Goal: Task Accomplishment & Management: Complete application form

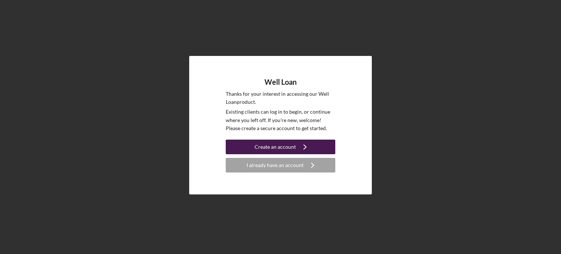
click at [261, 147] on div "Create an account" at bounding box center [274, 146] width 41 height 15
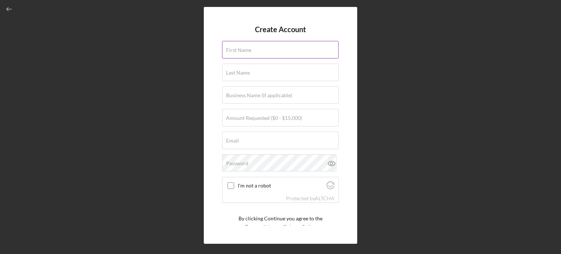
click at [254, 58] on div "First Name" at bounding box center [280, 50] width 117 height 18
click at [250, 46] on div "First Name" at bounding box center [280, 50] width 117 height 18
type input "[PERSON_NAME]"
type input "[EMAIL_ADDRESS][DOMAIN_NAME]"
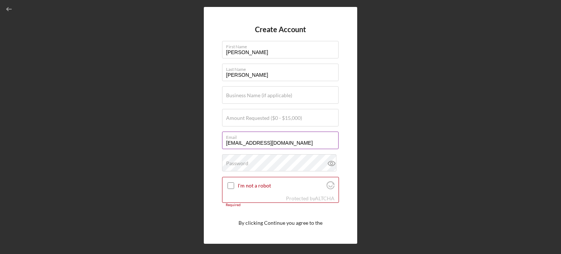
click at [288, 136] on label "Email" at bounding box center [282, 136] width 112 height 8
click at [288, 136] on input "[EMAIL_ADDRESS][DOMAIN_NAME]" at bounding box center [280, 140] width 116 height 18
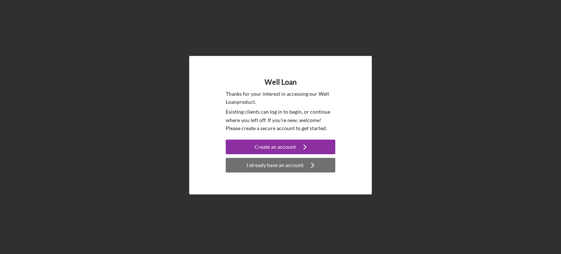
click at [304, 163] on icon "Icon/Navigate" at bounding box center [312, 165] width 18 height 18
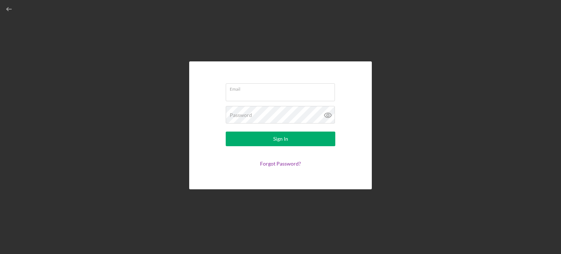
type input "[PERSON_NAME][EMAIL_ADDRESS][DOMAIN_NAME]"
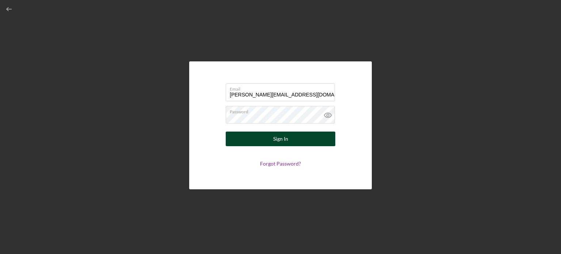
click at [282, 144] on div "Sign In" at bounding box center [280, 138] width 15 height 15
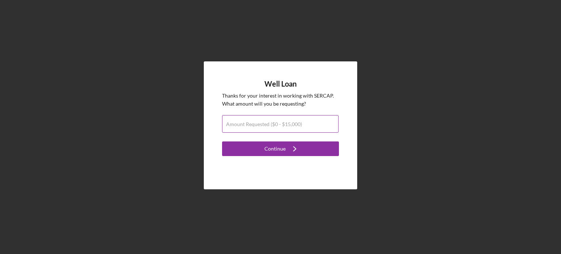
click at [264, 122] on label "Amount Requested ($0 - $15,000)" at bounding box center [264, 124] width 76 height 6
click at [264, 122] on input "Amount Requested ($0 - $15,000)" at bounding box center [280, 124] width 116 height 18
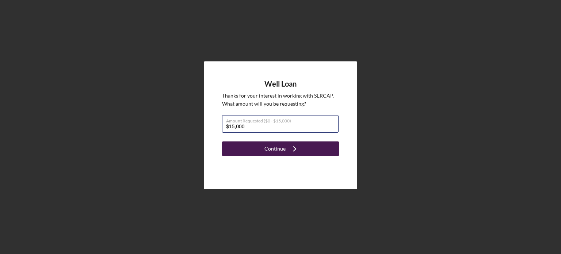
type input "$15,000"
click at [271, 146] on div "Continue" at bounding box center [274, 148] width 21 height 15
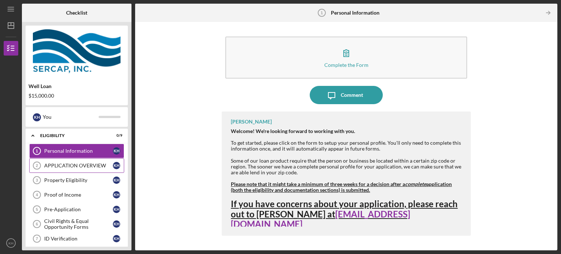
click at [79, 162] on div "APPLICATION OVERVIEW" at bounding box center [78, 165] width 69 height 6
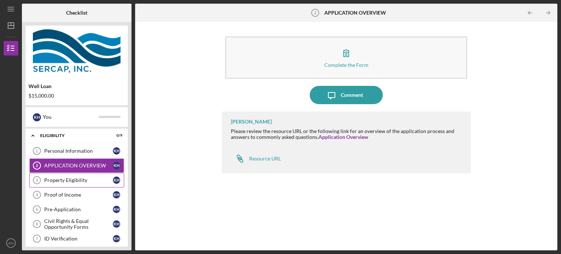
click at [76, 177] on div "Property Eligibility" at bounding box center [78, 180] width 69 height 6
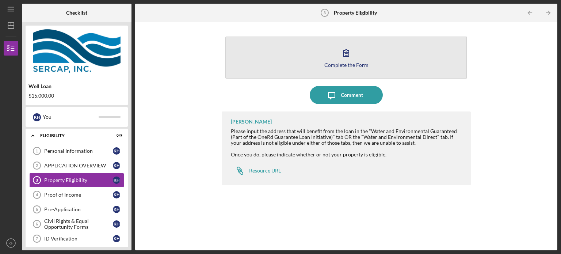
click at [342, 62] on div "Complete the Form" at bounding box center [346, 64] width 44 height 5
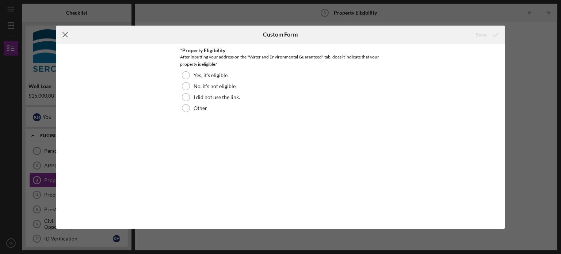
click at [63, 34] on icon "Icon/Menu Close" at bounding box center [65, 35] width 18 height 18
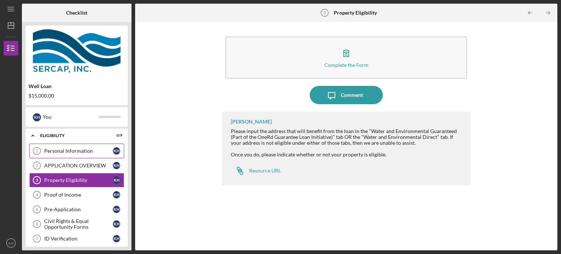
click at [52, 151] on div "Personal Information" at bounding box center [78, 151] width 69 height 6
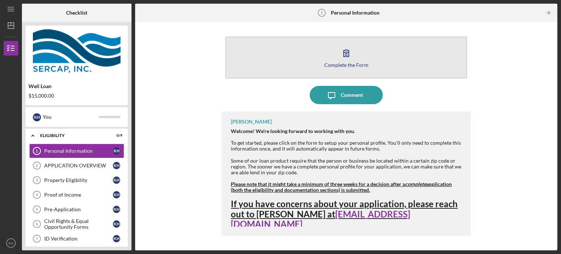
click at [348, 69] on button "Complete the Form Form" at bounding box center [346, 57] width 242 height 42
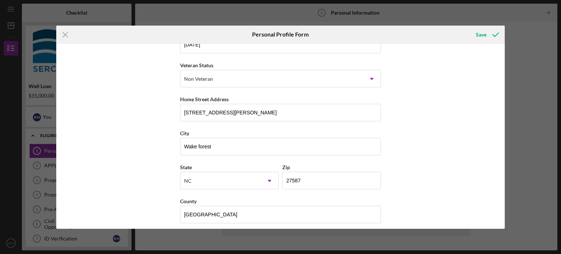
scroll to position [93, 0]
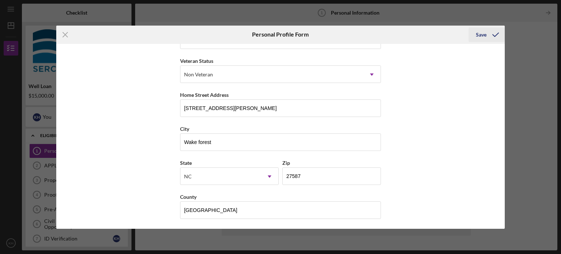
click at [492, 35] on icon "submit" at bounding box center [495, 35] width 18 height 18
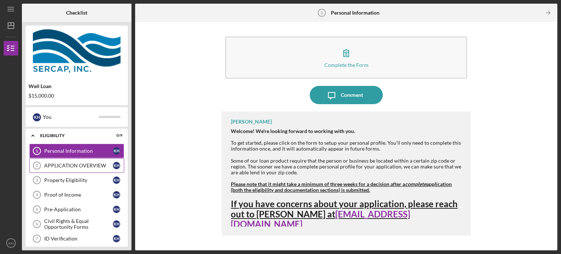
click at [87, 170] on link "APPLICATION OVERVIEW 2 APPLICATION OVERVIEW K H" at bounding box center [76, 165] width 95 height 15
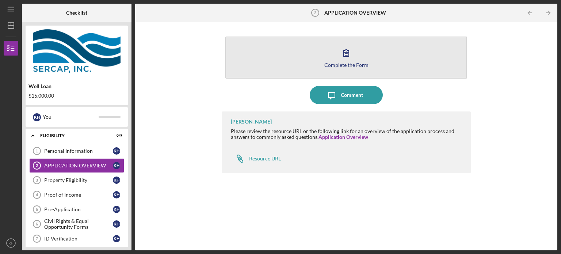
click at [349, 69] on button "Complete the Form Form" at bounding box center [346, 57] width 242 height 42
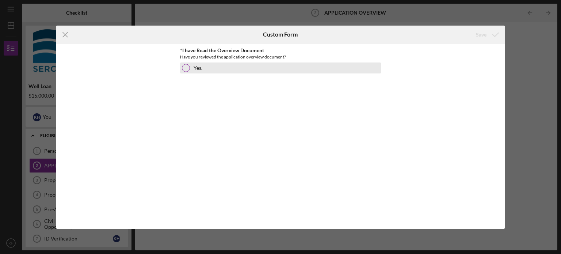
click at [184, 69] on div at bounding box center [186, 68] width 8 height 8
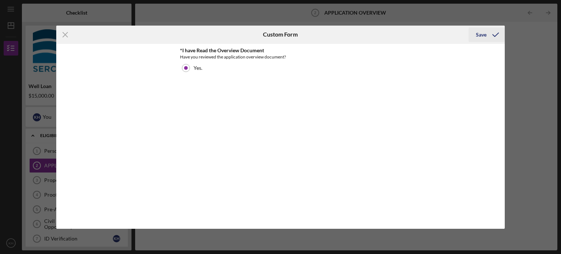
click at [486, 31] on icon "submit" at bounding box center [495, 35] width 18 height 18
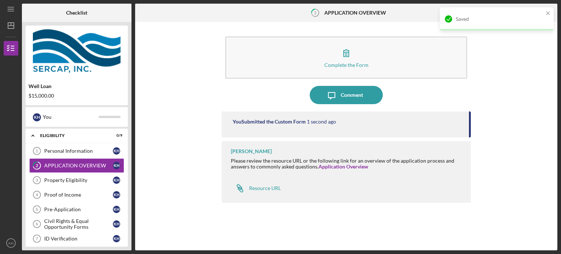
click at [362, 125] on div "You Submitted the Custom Form 1 second ago" at bounding box center [346, 124] width 249 height 26
click at [257, 170] on div at bounding box center [347, 172] width 232 height 6
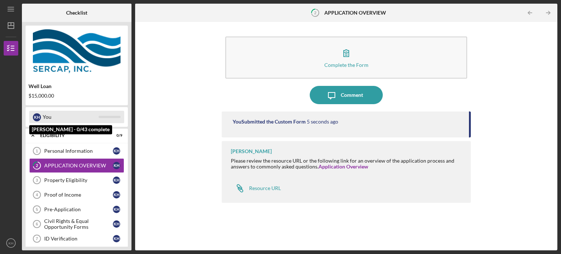
click at [44, 114] on div "You" at bounding box center [71, 117] width 56 height 12
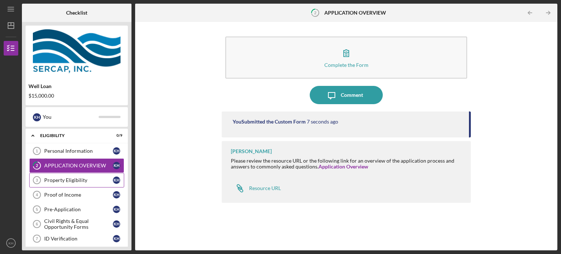
click at [103, 184] on link "Property Eligibility 3 Property Eligibility K H" at bounding box center [76, 180] width 95 height 15
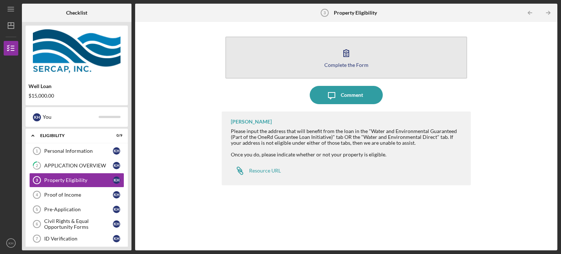
click at [283, 77] on div "Complete the Form Form" at bounding box center [346, 57] width 249 height 49
click at [350, 60] on icon "button" at bounding box center [346, 53] width 18 height 18
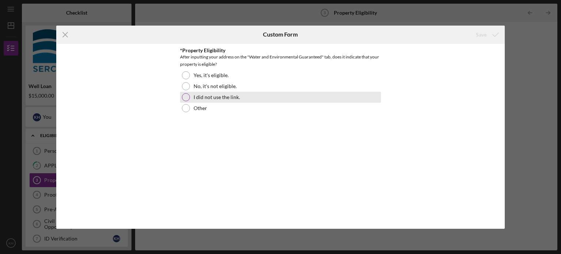
click at [208, 98] on label "I did not use the link." at bounding box center [216, 97] width 46 height 6
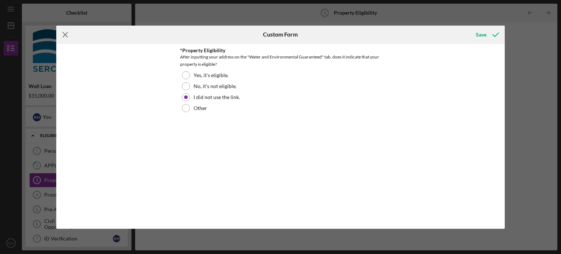
click at [66, 35] on icon "Icon/Menu Close" at bounding box center [65, 35] width 18 height 18
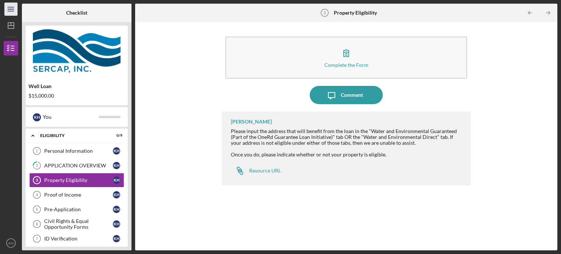
click at [9, 13] on icon "Icon/Menu" at bounding box center [11, 9] width 16 height 16
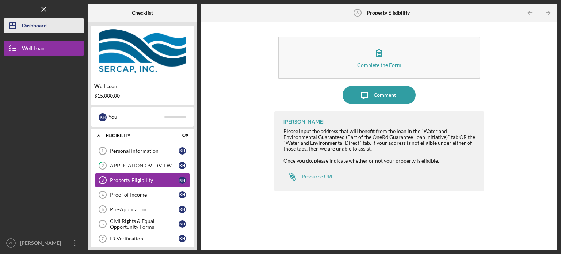
click at [13, 28] on polygon "button" at bounding box center [13, 26] width 6 height 6
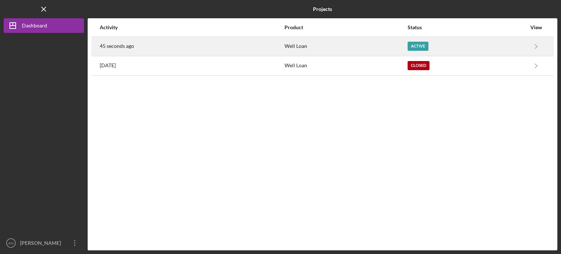
click at [209, 51] on div "45 seconds ago" at bounding box center [192, 46] width 184 height 18
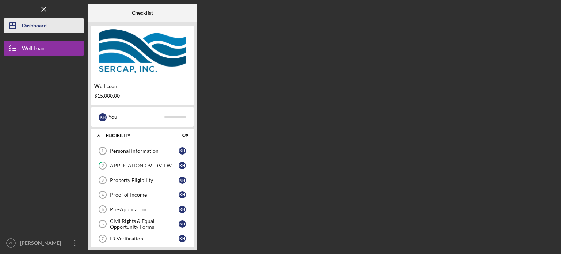
click at [23, 26] on div "Dashboard" at bounding box center [34, 26] width 25 height 16
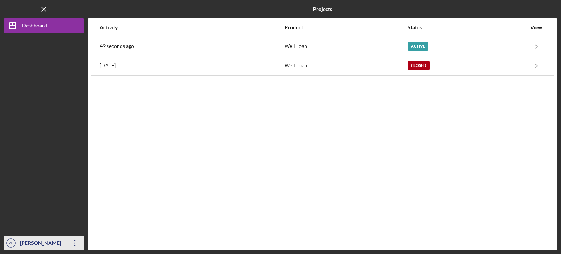
click at [49, 250] on div "[PERSON_NAME]" at bounding box center [41, 243] width 47 height 16
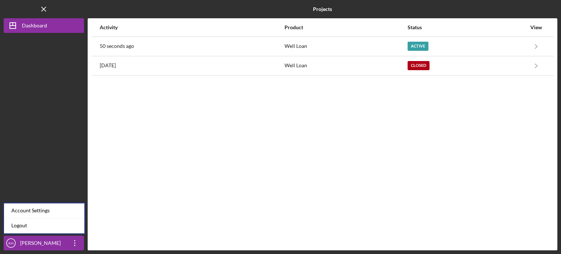
click at [36, 201] on div at bounding box center [44, 134] width 80 height 203
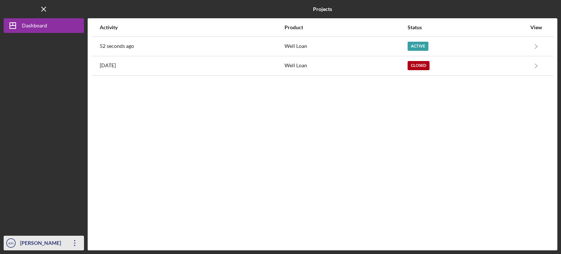
click at [55, 249] on div "[PERSON_NAME]" at bounding box center [41, 243] width 47 height 16
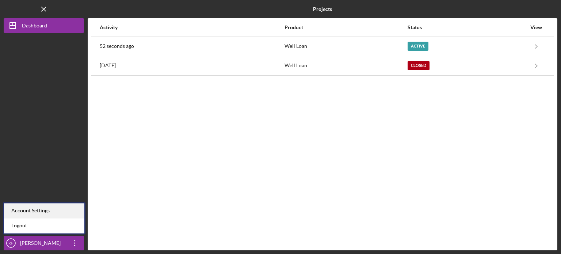
click at [58, 207] on div "Account Settings" at bounding box center [44, 210] width 80 height 15
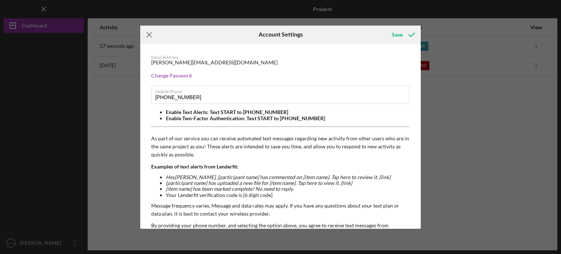
click at [146, 35] on icon "Icon/Menu Close" at bounding box center [149, 35] width 18 height 18
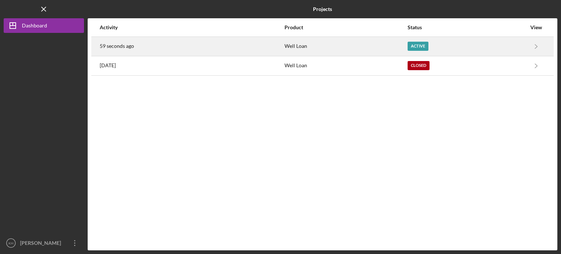
click at [229, 49] on div "59 seconds ago" at bounding box center [192, 46] width 184 height 18
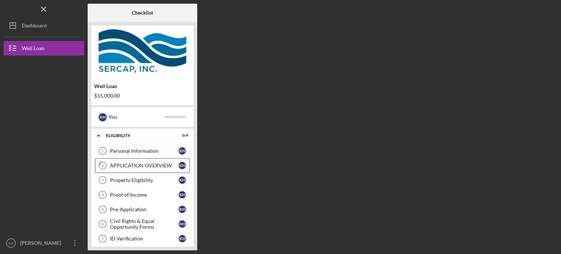
click at [131, 158] on link "2 APPLICATION OVERVIEW K H" at bounding box center [142, 165] width 95 height 15
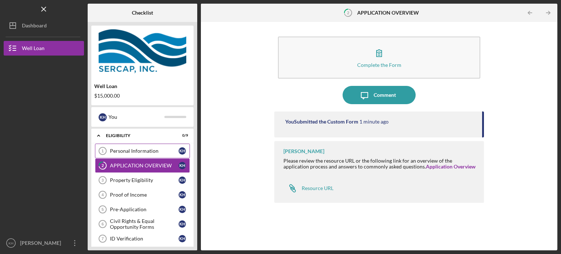
click at [131, 151] on div "Personal Information" at bounding box center [144, 151] width 69 height 6
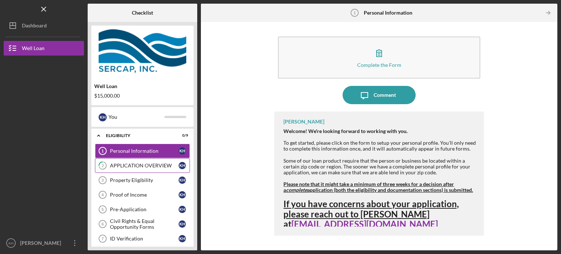
click at [134, 162] on div "APPLICATION OVERVIEW" at bounding box center [144, 165] width 69 height 6
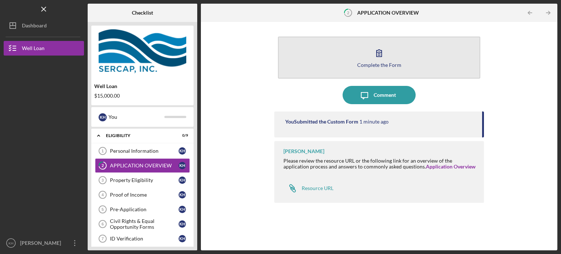
click at [374, 52] on icon "button" at bounding box center [379, 53] width 18 height 18
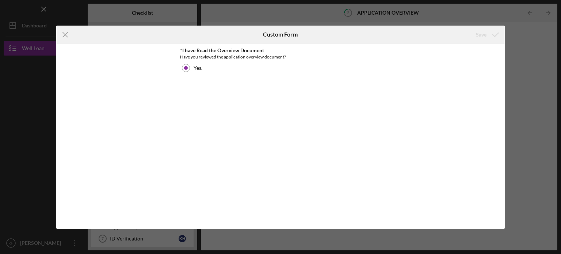
click at [333, 74] on div "*I have Read the Overview Document Have you reviewed the application overview d…" at bounding box center [280, 135] width 201 height 177
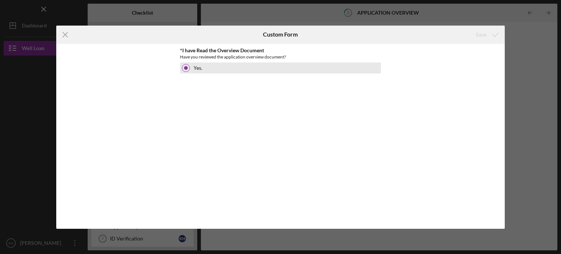
click at [332, 73] on div "Yes." at bounding box center [280, 67] width 201 height 11
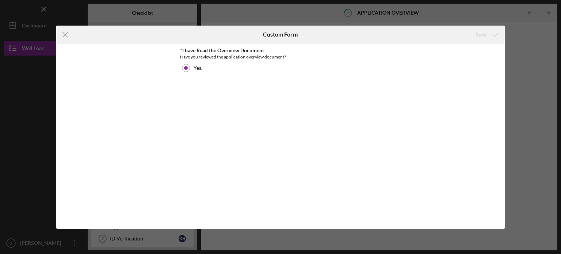
click at [491, 42] on div "Save" at bounding box center [486, 35] width 36 height 18
click at [62, 33] on icon "Icon/Menu Close" at bounding box center [65, 35] width 18 height 18
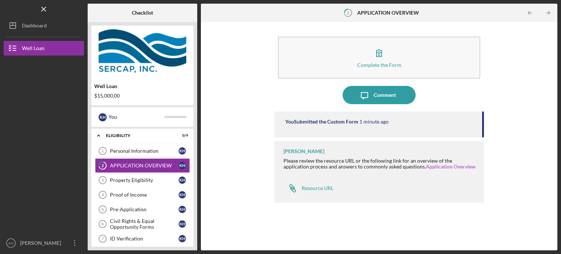
click at [434, 165] on link "Application Overview" at bounding box center [451, 166] width 50 height 6
click at [115, 177] on div "Property Eligibility" at bounding box center [144, 180] width 69 height 6
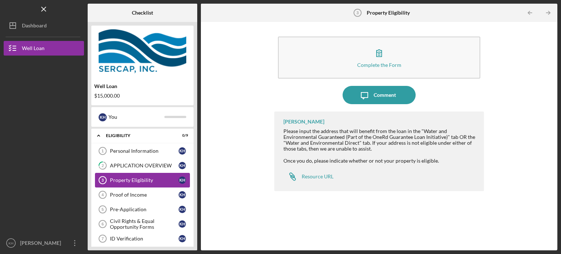
click at [115, 177] on div "Property Eligibility" at bounding box center [144, 180] width 69 height 6
click at [307, 175] on div "Resource URL" at bounding box center [317, 176] width 32 height 6
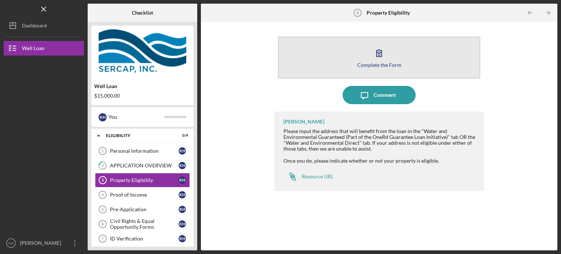
click at [368, 59] on button "Complete the Form Form" at bounding box center [379, 57] width 202 height 42
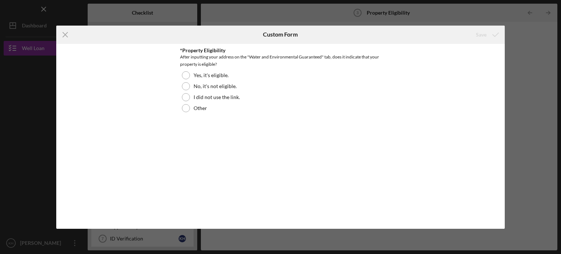
click at [368, 59] on body "Icon/Menu Property Eligibility 3 Property Eligibility Checklist Well Loan $15,0…" at bounding box center [280, 127] width 561 height 254
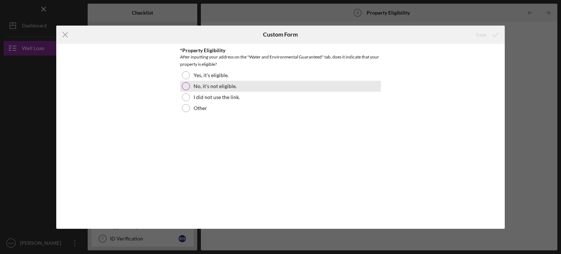
click at [184, 87] on div at bounding box center [186, 86] width 8 height 8
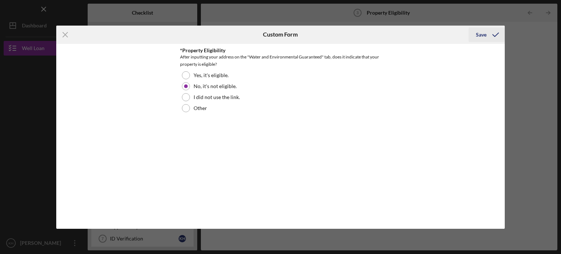
click at [495, 36] on icon "submit" at bounding box center [495, 35] width 18 height 18
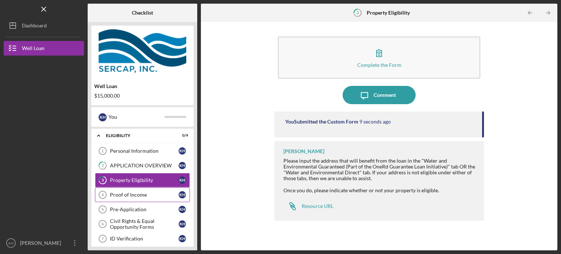
click at [167, 198] on link "Proof of Income 4 Proof of Income K H" at bounding box center [142, 194] width 95 height 15
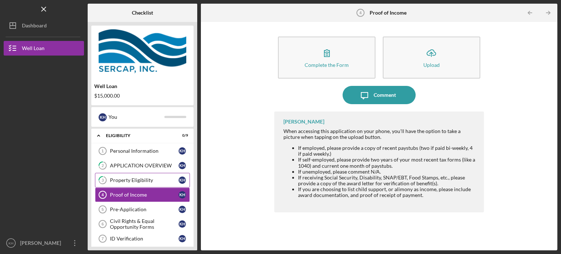
click at [150, 184] on link "3 Property Eligibility K H" at bounding box center [142, 180] width 95 height 15
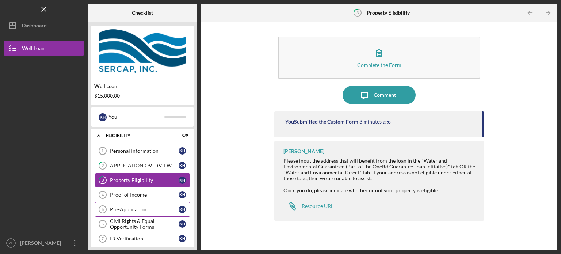
click at [131, 210] on div "Pre-Application" at bounding box center [144, 209] width 69 height 6
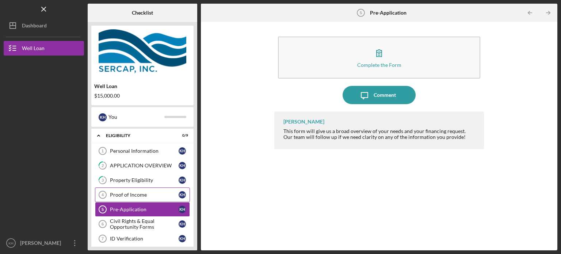
click at [128, 192] on div "Proof of Income" at bounding box center [144, 195] width 69 height 6
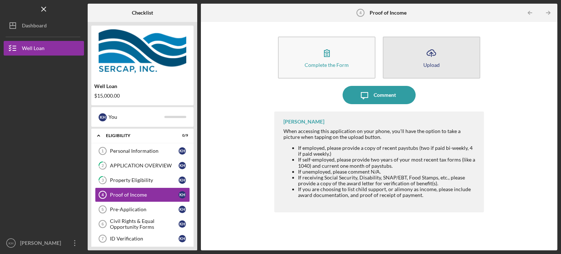
click at [432, 58] on icon "Icon/Upload" at bounding box center [431, 53] width 18 height 18
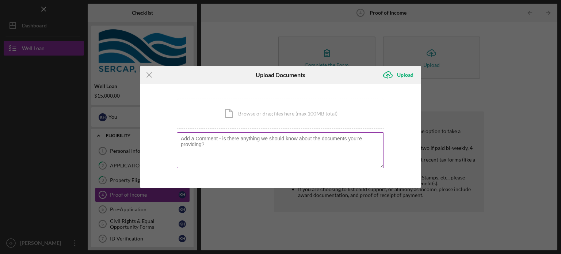
click at [262, 150] on textarea at bounding box center [280, 150] width 207 height 36
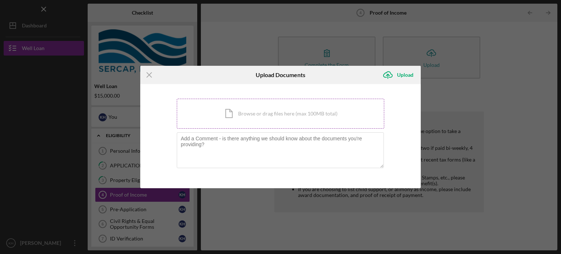
click at [264, 119] on div "Icon/Document Browse or drag files here (max 100MB total) Tap to choose files o…" at bounding box center [280, 114] width 207 height 30
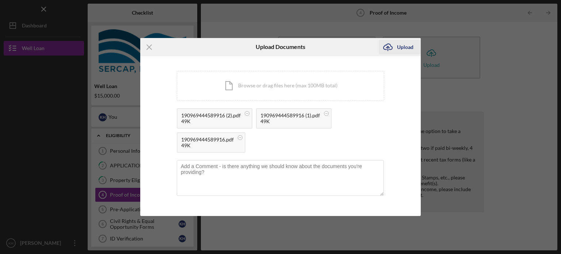
click at [397, 51] on div "Upload" at bounding box center [405, 47] width 16 height 15
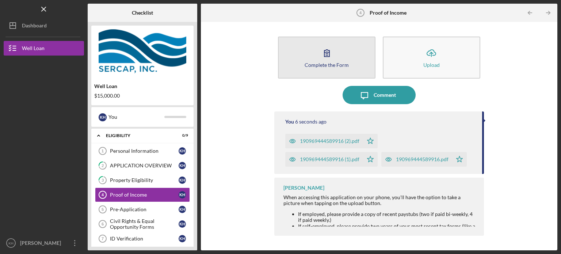
click at [331, 48] on icon "button" at bounding box center [327, 53] width 18 height 18
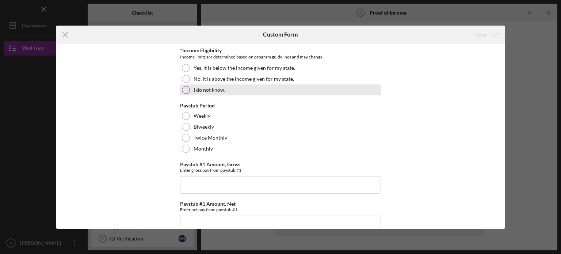
click at [212, 89] on label "I do not know." at bounding box center [209, 90] width 32 height 6
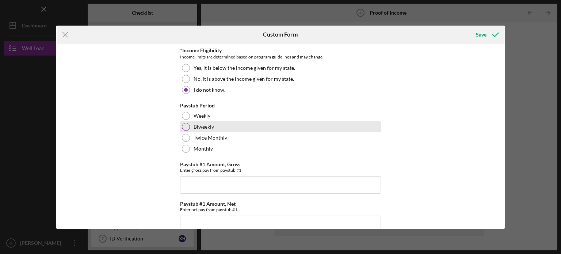
click at [201, 124] on label "Biweekly" at bounding box center [203, 127] width 20 height 6
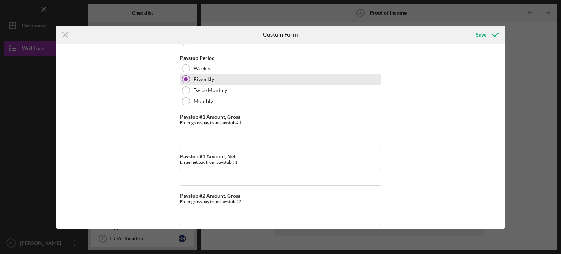
scroll to position [41, 0]
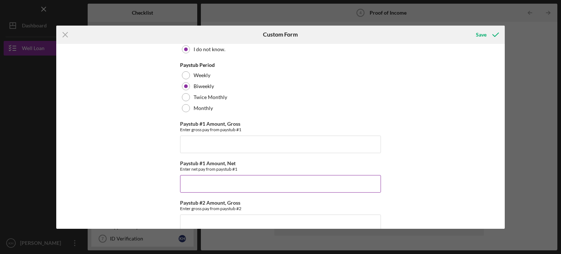
click at [219, 181] on input "Paystub #1 Amount, Net" at bounding box center [280, 184] width 201 height 18
type input "$1,240"
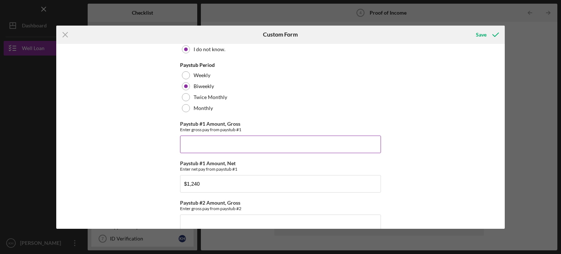
click at [275, 146] on input "Paystub #1 Amount, Gross" at bounding box center [280, 144] width 201 height 18
type input "$1,370"
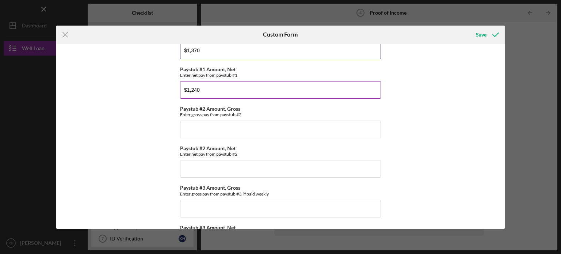
scroll to position [139, 0]
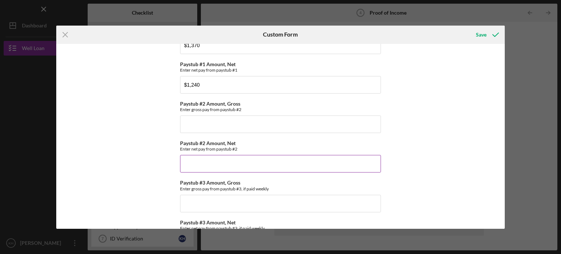
click at [274, 159] on input "Paystub #2 Amount, Net" at bounding box center [280, 164] width 201 height 18
type input "$1,052"
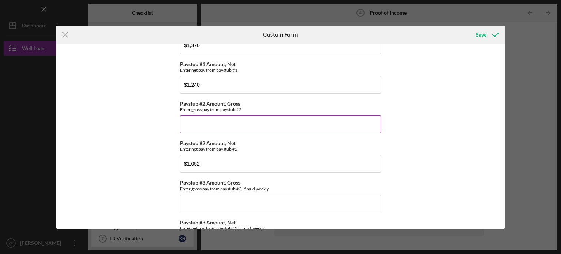
click at [225, 119] on input "Paystub #2 Amount, Gross" at bounding box center [280, 124] width 201 height 18
type input "$1,158"
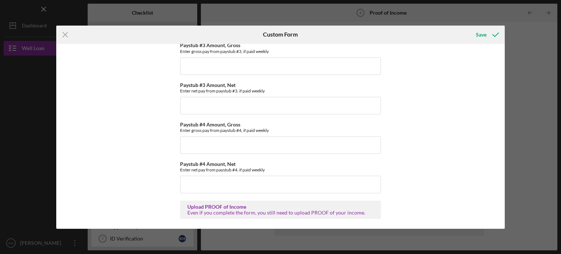
scroll to position [130, 0]
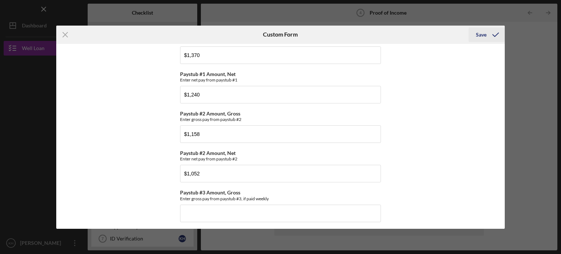
click at [482, 32] on div "Save" at bounding box center [481, 34] width 11 height 15
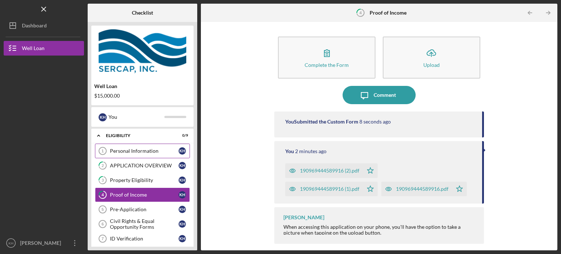
click at [157, 151] on div "Personal Information" at bounding box center [144, 151] width 69 height 6
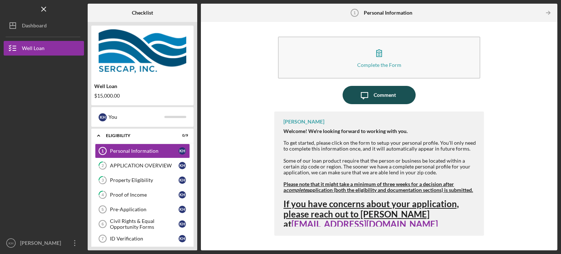
click at [391, 99] on div "Comment" at bounding box center [384, 95] width 22 height 18
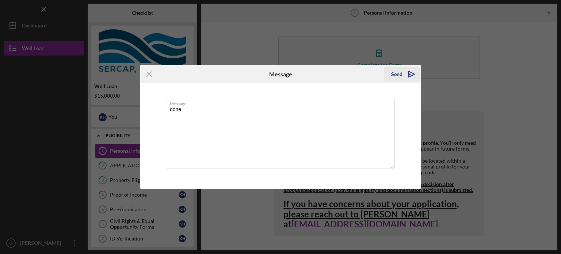
type textarea "done"
click at [409, 78] on icon "Icon/icon-invite-send" at bounding box center [411, 74] width 18 height 18
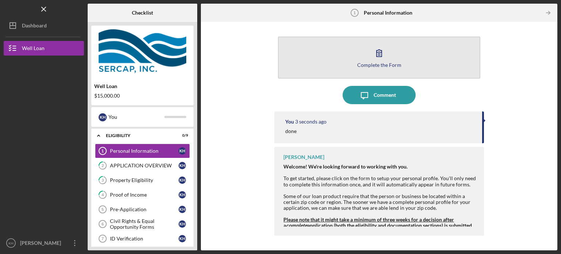
click at [422, 61] on button "Complete the Form Form" at bounding box center [379, 57] width 202 height 42
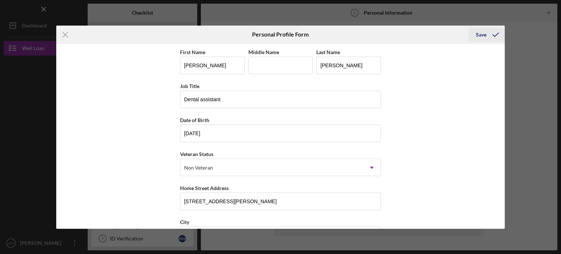
click at [488, 37] on icon "submit" at bounding box center [495, 35] width 18 height 18
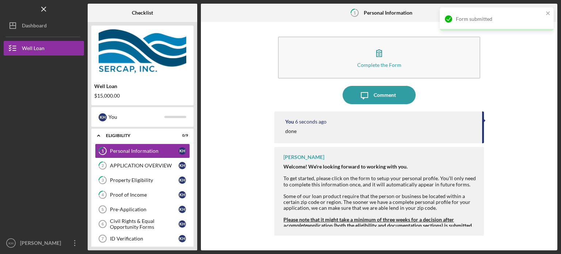
click at [523, 78] on div "Complete the Form Form Icon/Message Comment You 6 seconds ago done [PERSON_NAME…" at bounding box center [378, 136] width 349 height 221
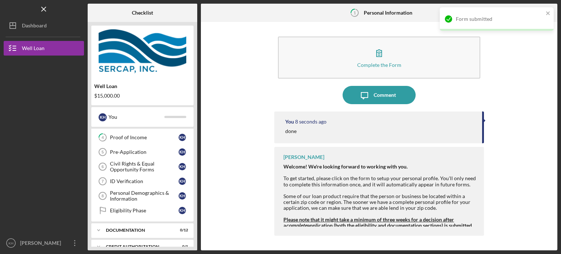
scroll to position [57, 0]
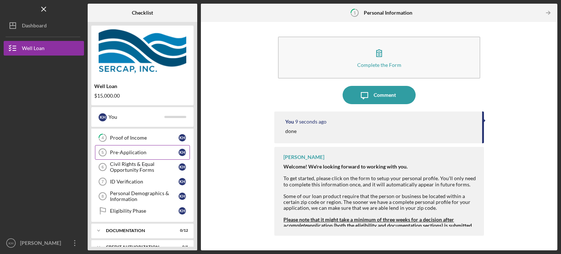
click at [132, 153] on div "Pre-Application" at bounding box center [144, 152] width 69 height 6
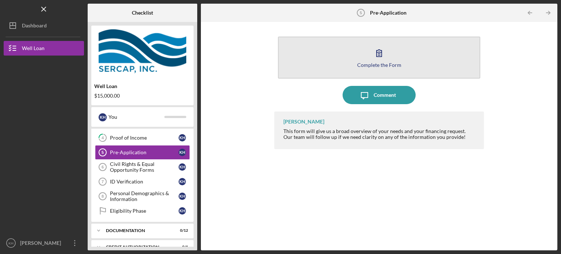
click at [371, 64] on div "Complete the Form" at bounding box center [379, 64] width 44 height 5
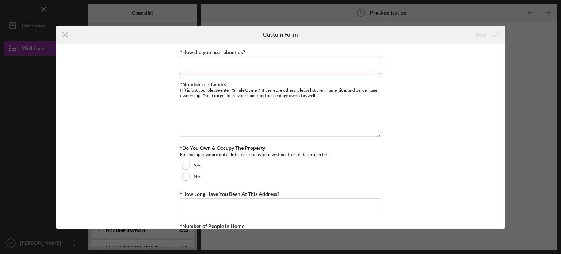
click at [332, 66] on input "*How did you hear about us?" at bounding box center [280, 66] width 201 height 18
type input "online"
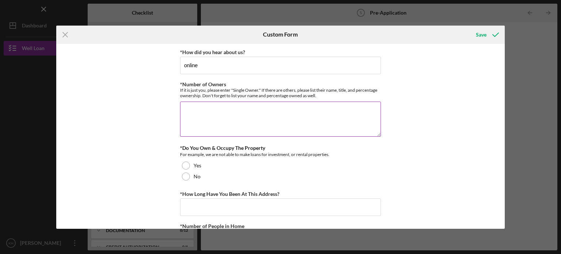
click at [267, 120] on textarea "*Number of Owners" at bounding box center [280, 118] width 201 height 35
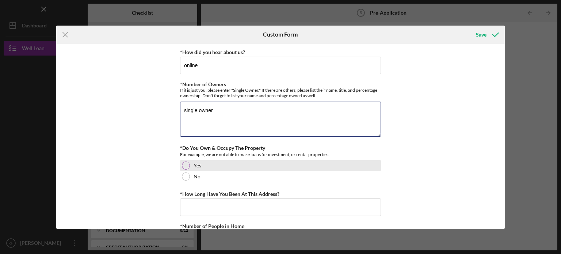
type textarea "single owner"
click at [188, 165] on div at bounding box center [186, 165] width 8 height 8
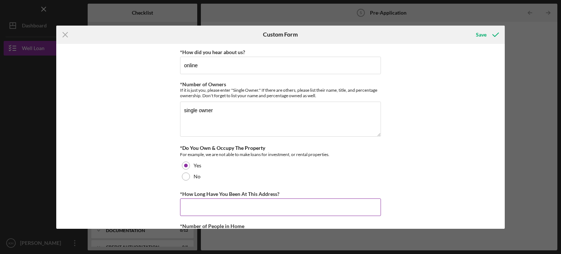
click at [197, 203] on input "*How Long Have You Been At This Address?" at bounding box center [280, 207] width 201 height 18
type input "2"
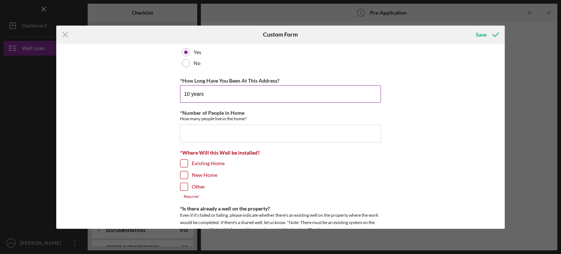
scroll to position [114, 0]
type input "10 years"
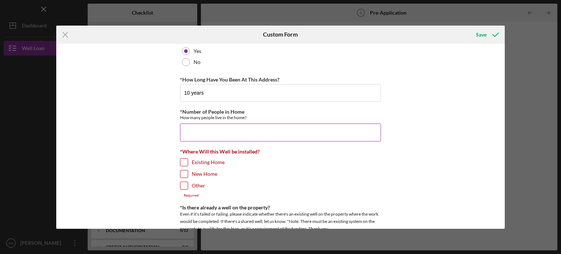
click at [193, 133] on input "*Number of People in Home" at bounding box center [280, 132] width 201 height 18
type input "2"
click at [180, 162] on input "Existing Home" at bounding box center [183, 161] width 7 height 7
checkbox input "true"
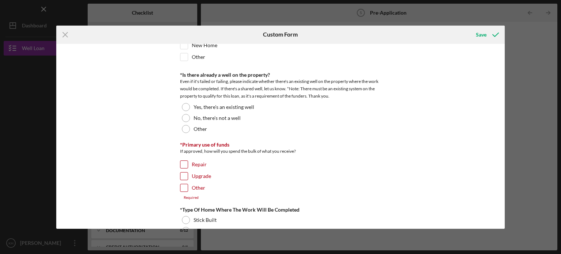
scroll to position [243, 0]
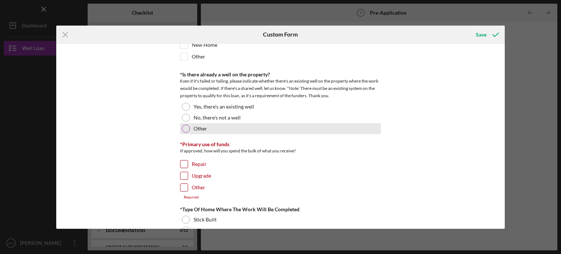
click at [193, 128] on label "Other" at bounding box center [200, 129] width 14 height 6
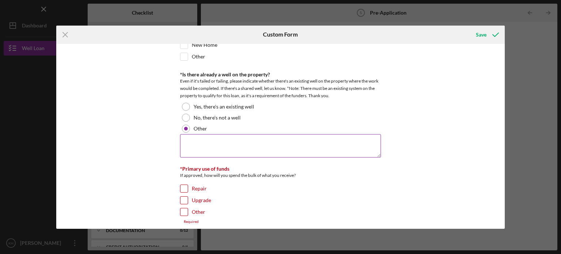
click at [201, 146] on textarea at bounding box center [280, 145] width 201 height 23
type textarea "i share a well with 3 other people"
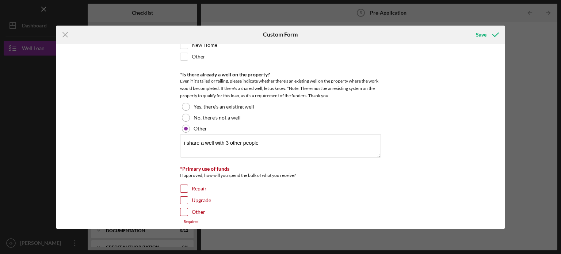
click at [182, 208] on input "Other" at bounding box center [183, 211] width 7 height 7
checkbox input "true"
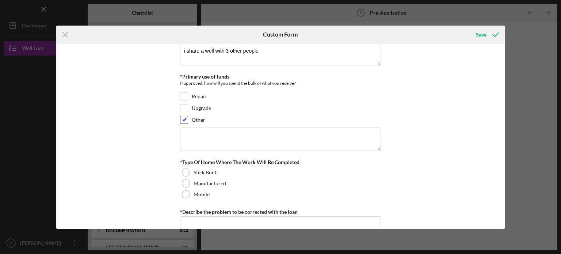
scroll to position [337, 0]
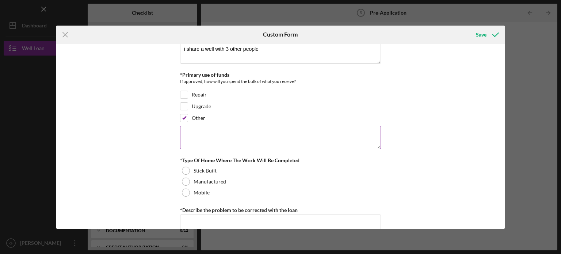
click at [280, 136] on textarea at bounding box center [280, 137] width 201 height 23
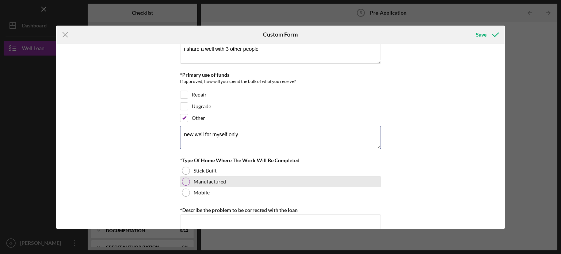
type textarea "new well for myself only"
click at [187, 182] on div at bounding box center [186, 181] width 8 height 8
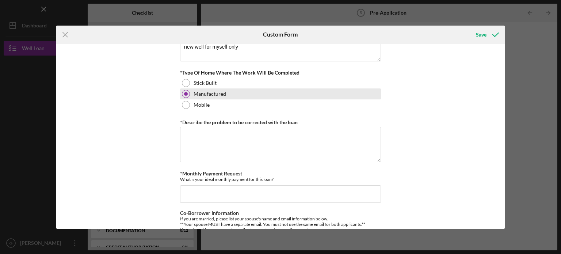
scroll to position [427, 0]
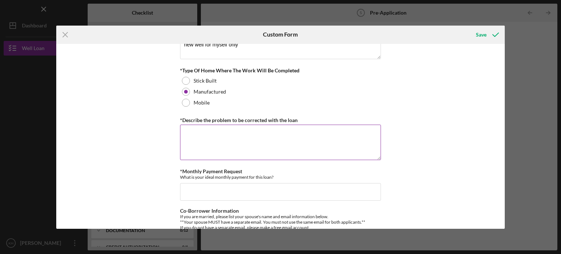
click at [255, 146] on textarea "*Describe the problem to be corrected with the loan" at bounding box center [280, 141] width 201 height 35
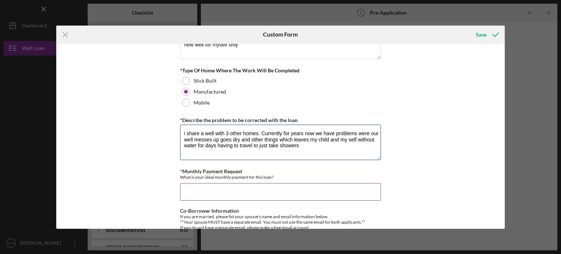
type textarea "i share a well with 3 other homes. Currently for years now we have problems wer…"
click at [217, 193] on input "*Monthly Payment Request" at bounding box center [280, 192] width 201 height 18
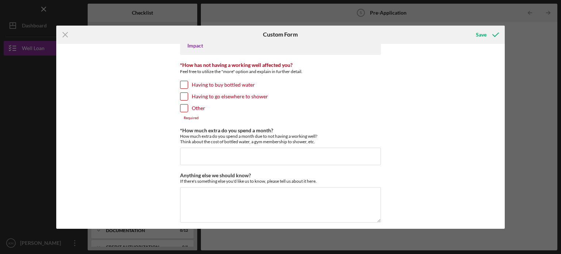
scroll to position [648, 0]
type input "200-300"
click at [181, 88] on div "Having to buy bottled water" at bounding box center [280, 87] width 201 height 12
click at [186, 82] on input "Having to buy bottled water" at bounding box center [183, 84] width 7 height 7
checkbox input "true"
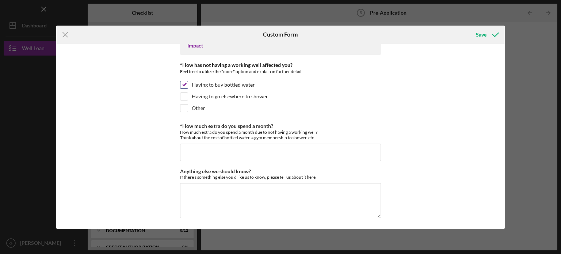
scroll to position [647, 0]
click at [185, 95] on input "Having to go elsewhere to shower" at bounding box center [183, 97] width 7 height 7
checkbox input "true"
click at [185, 105] on input "Other" at bounding box center [183, 108] width 7 height 7
checkbox input "true"
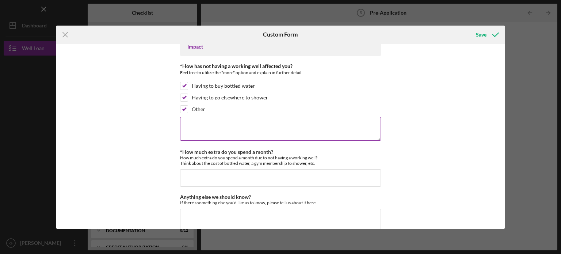
click at [194, 122] on textarea at bounding box center [280, 128] width 201 height 23
click at [361, 120] on textarea "not being able to cook and wash dishes. not being able to flush the toilet." at bounding box center [280, 128] width 201 height 23
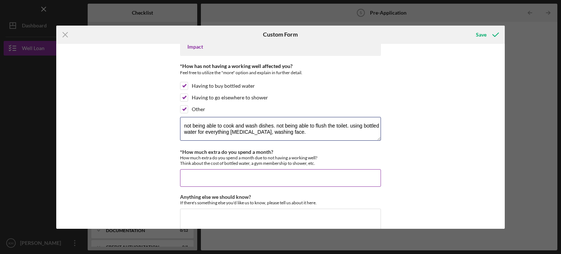
type textarea "not being able to cook and wash dishes. not being able to flush the toilet. usi…"
click at [300, 176] on input "*How much extra do you spend a month?" at bounding box center [280, 178] width 201 height 18
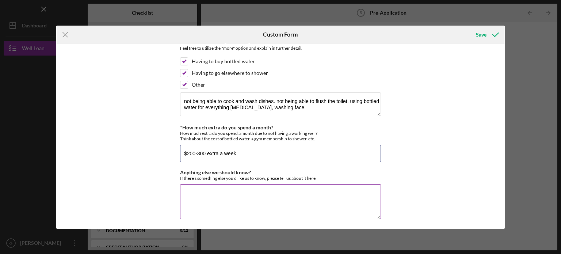
type input "$200-300 extra a week"
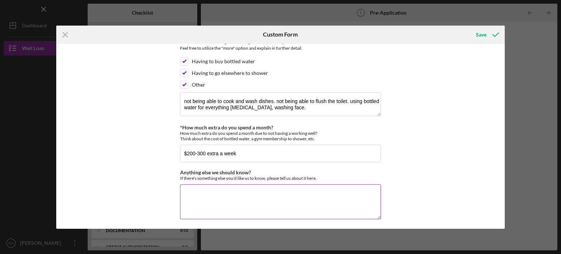
click at [268, 201] on textarea "Anything else we should know?" at bounding box center [280, 201] width 201 height 35
click at [226, 187] on textarea "this is really a stuggle for my child who is only [DEMOGRAPHIC_DATA]" at bounding box center [280, 201] width 201 height 35
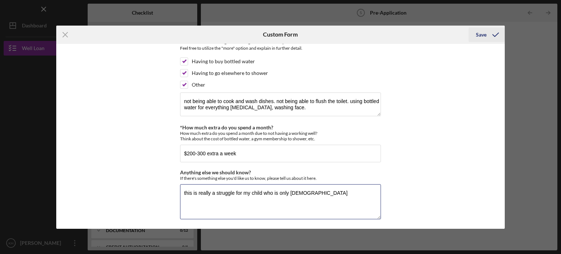
type textarea "this is really a struggle for my child who is only [DEMOGRAPHIC_DATA]"
click at [500, 34] on icon "submit" at bounding box center [495, 35] width 18 height 18
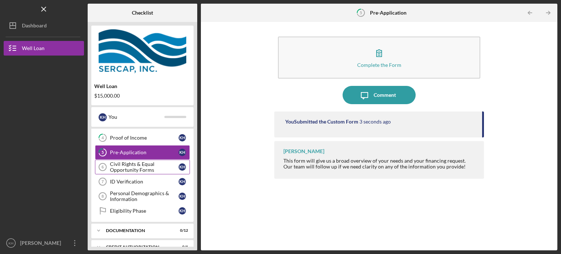
click at [149, 167] on div "Civil Rights & Equal Opportunity Forms" at bounding box center [144, 167] width 69 height 12
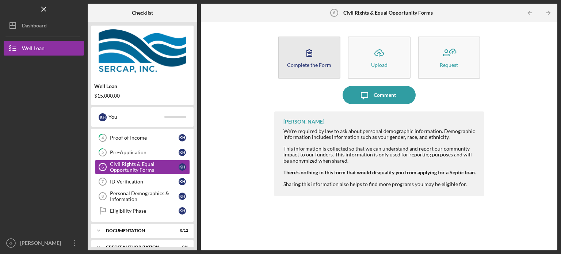
click at [320, 70] on button "Complete the Form Form" at bounding box center [309, 57] width 62 height 42
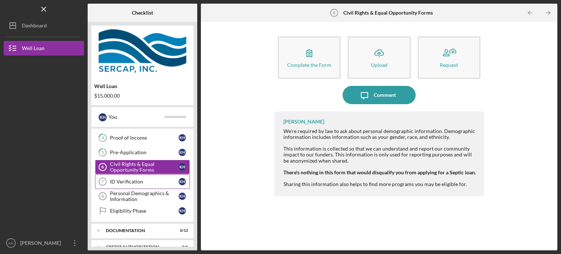
click at [116, 185] on link "ID Verification 7 ID Verification K H" at bounding box center [142, 181] width 95 height 15
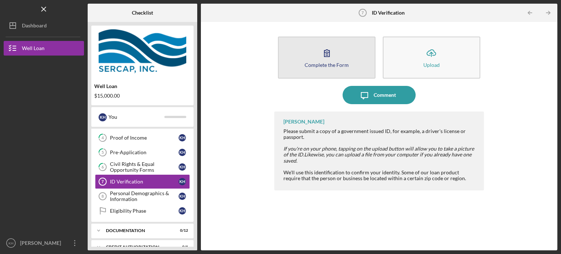
click at [301, 51] on button "Complete the Form Form" at bounding box center [326, 57] width 97 height 42
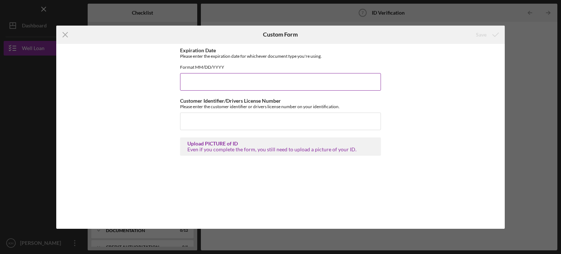
click at [193, 86] on input "Expiration Date" at bounding box center [280, 82] width 201 height 18
type input "0"
click at [197, 128] on input "Customer Identifier/Drivers License Number" at bounding box center [280, 121] width 201 height 18
click at [215, 84] on input "10202027" at bounding box center [280, 82] width 201 height 18
type input "[DATE]"
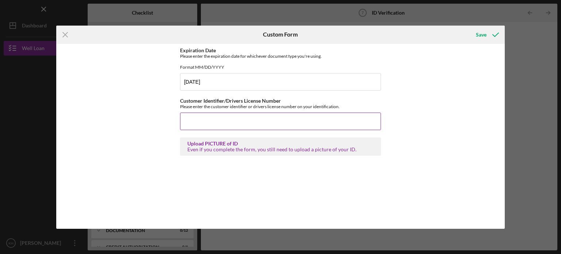
click at [200, 124] on input "Customer Identifier/Drivers License Number" at bounding box center [280, 121] width 201 height 18
type input "000030649086"
click at [492, 36] on icon "submit" at bounding box center [495, 35] width 18 height 18
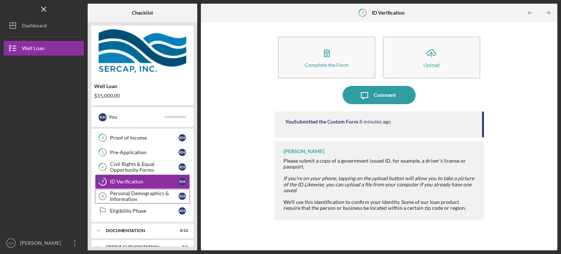
click at [142, 197] on div "Personal Demographics & Information" at bounding box center [144, 196] width 69 height 12
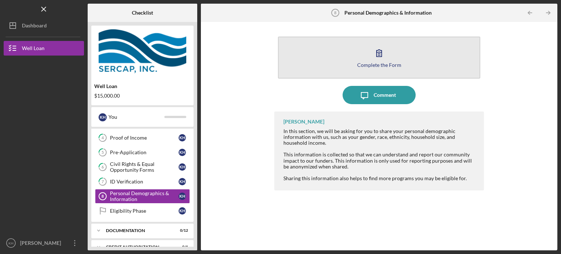
click at [366, 70] on button "Complete the Form Form" at bounding box center [379, 57] width 202 height 42
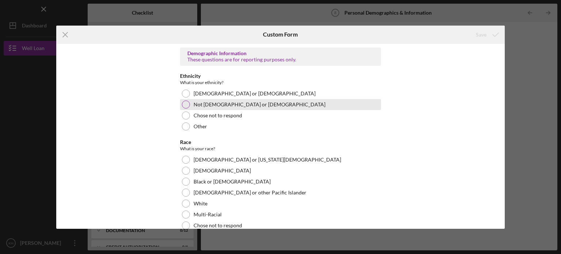
click at [194, 103] on label "Not [DEMOGRAPHIC_DATA] or [DEMOGRAPHIC_DATA]" at bounding box center [259, 104] width 132 height 6
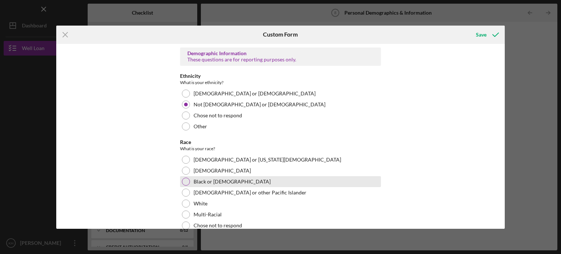
click at [193, 181] on label "Black or [DEMOGRAPHIC_DATA]" at bounding box center [231, 181] width 77 height 6
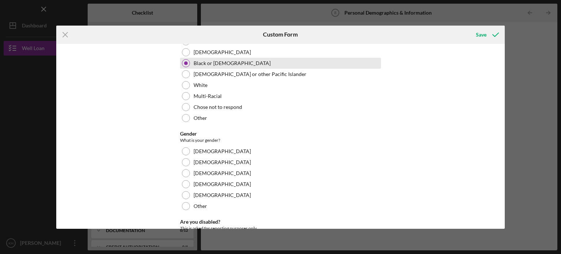
scroll to position [130, 0]
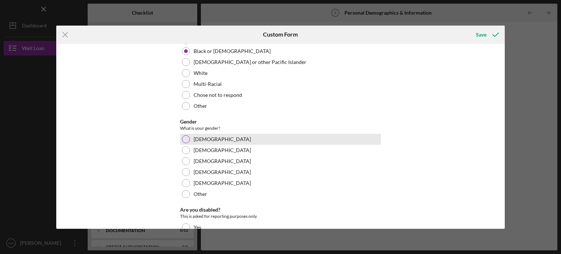
click at [203, 142] on div "[DEMOGRAPHIC_DATA]" at bounding box center [280, 139] width 201 height 11
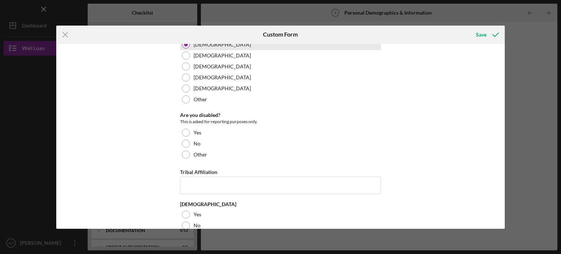
scroll to position [238, 0]
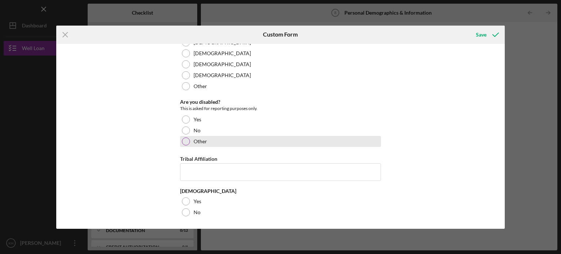
click at [195, 136] on div "Other" at bounding box center [280, 141] width 201 height 11
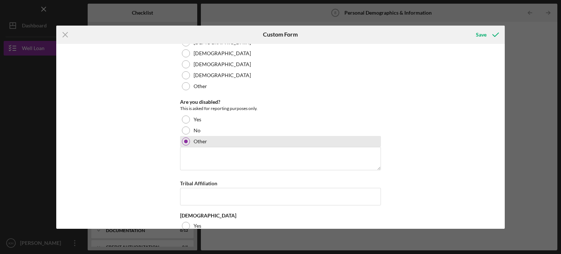
click at [189, 137] on div "Other" at bounding box center [280, 141] width 201 height 11
click at [183, 138] on div at bounding box center [186, 141] width 8 height 8
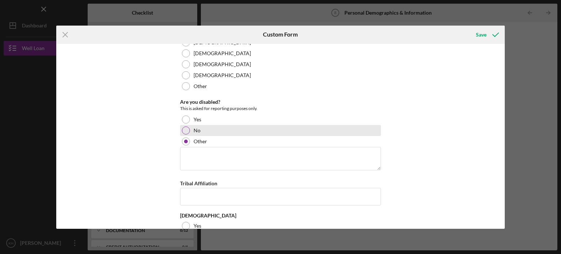
click at [187, 129] on div at bounding box center [186, 130] width 8 height 8
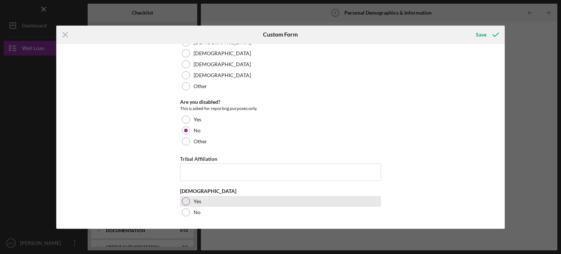
click at [182, 200] on div at bounding box center [186, 201] width 8 height 8
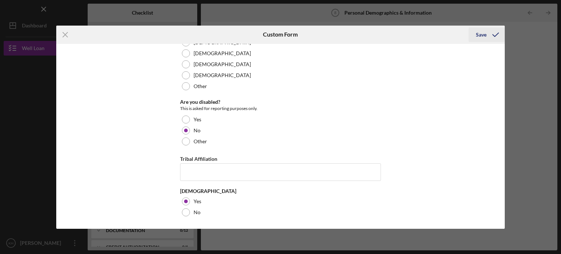
click at [481, 32] on div "Save" at bounding box center [481, 34] width 11 height 15
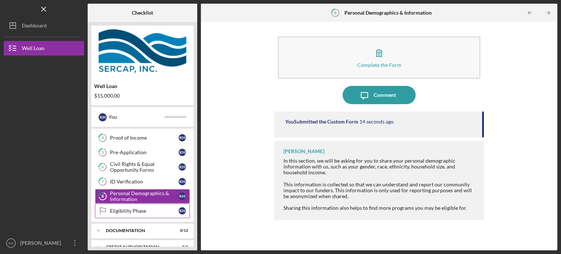
click at [156, 212] on div "Eligibility Phase" at bounding box center [144, 211] width 69 height 6
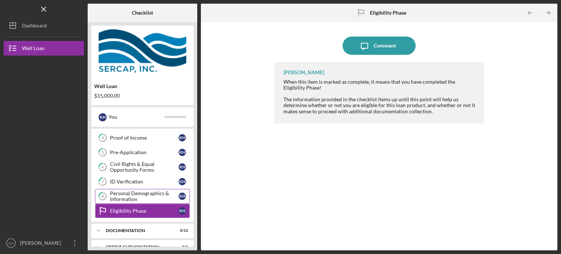
click at [155, 201] on link "8 Personal Demographics & Information K H" at bounding box center [142, 196] width 95 height 15
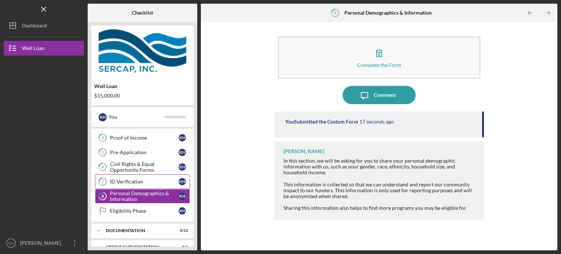
click at [143, 179] on div "ID Verification" at bounding box center [144, 181] width 69 height 6
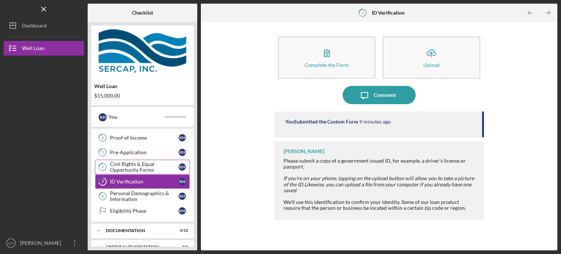
click at [142, 169] on div "Civil Rights & Equal Opportunity Forms" at bounding box center [144, 167] width 69 height 12
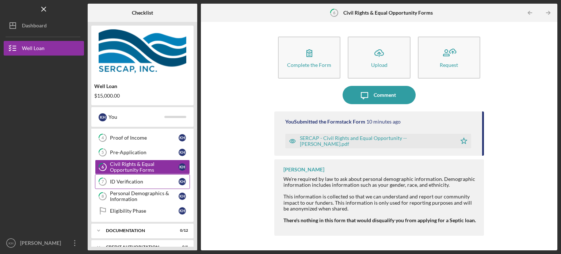
click at [141, 178] on div "ID Verification" at bounding box center [144, 181] width 69 height 6
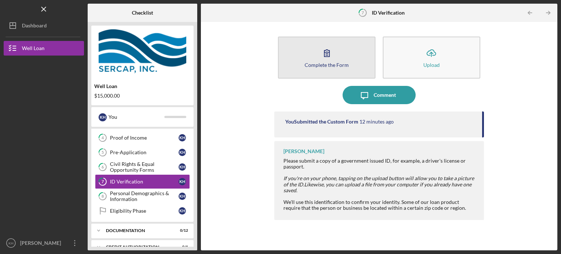
click at [343, 54] on button "Complete the Form Form" at bounding box center [326, 57] width 97 height 42
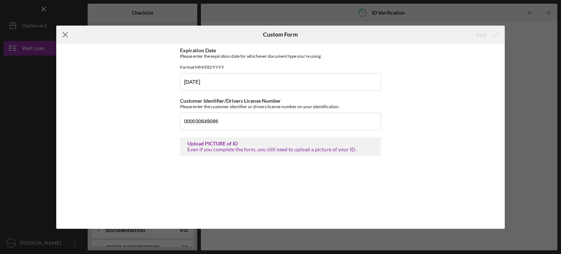
click at [67, 37] on icon "Icon/Menu Close" at bounding box center [65, 35] width 18 height 18
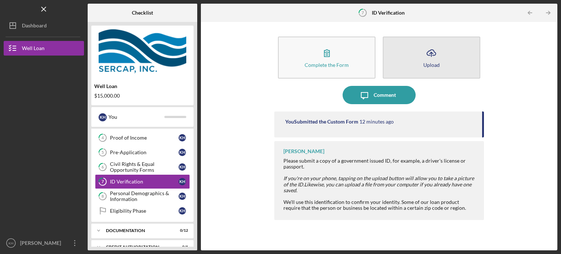
click at [429, 55] on icon "button" at bounding box center [431, 52] width 9 height 5
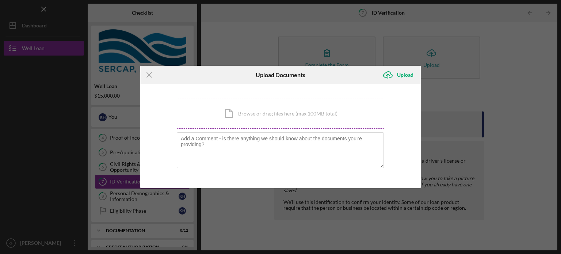
click at [289, 123] on div "Icon/Document Browse or drag files here (max 100MB total) Tap to choose files o…" at bounding box center [280, 114] width 207 height 30
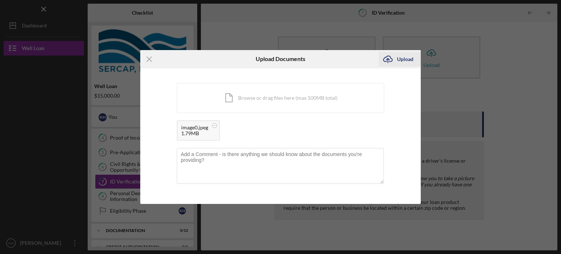
click at [387, 63] on icon "Icon/Upload" at bounding box center [387, 59] width 18 height 18
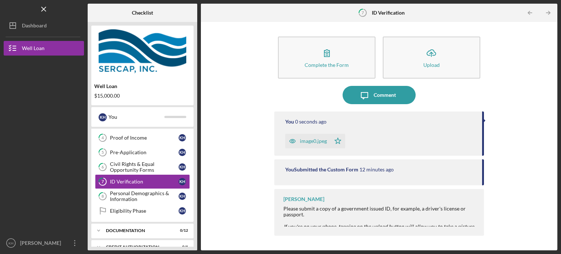
drag, startPoint x: 387, startPoint y: 63, endPoint x: 234, endPoint y: 115, distance: 161.8
click at [234, 115] on div "Complete the Form Form Icon/Upload Upload Icon/Message Comment You 0 seconds ag…" at bounding box center [378, 136] width 349 height 221
click at [142, 210] on div "Eligibility Phase" at bounding box center [144, 211] width 69 height 6
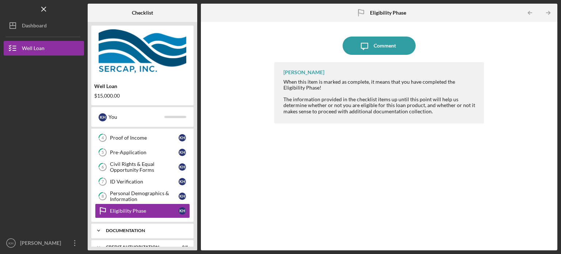
click at [136, 228] on div "Documentation" at bounding box center [145, 230] width 78 height 4
click at [134, 139] on div "Proof of Income" at bounding box center [144, 138] width 69 height 6
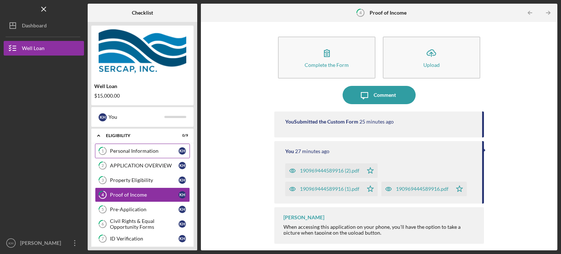
click at [156, 153] on div "Personal Information" at bounding box center [144, 151] width 69 height 6
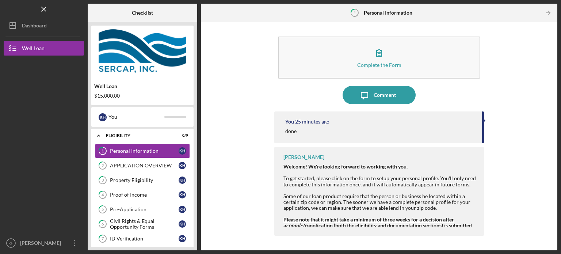
click at [481, 155] on div "[PERSON_NAME] Welcome! We're looking forward to working with you. To get starte…" at bounding box center [378, 191] width 209 height 89
click at [526, 120] on div "Complete the Form Form Icon/Message Comment You 25 minutes ago done [PERSON_NAM…" at bounding box center [378, 136] width 349 height 221
drag, startPoint x: 319, startPoint y: 185, endPoint x: 305, endPoint y: 140, distance: 47.3
click at [305, 140] on div "You 25 minutes ago done [PERSON_NAME] Welcome! We're looking forward to working…" at bounding box center [378, 175] width 209 height 128
click at [272, 164] on div "Complete the Form Form Icon/Message Comment You 25 minutes ago done [PERSON_NAM…" at bounding box center [378, 136] width 349 height 221
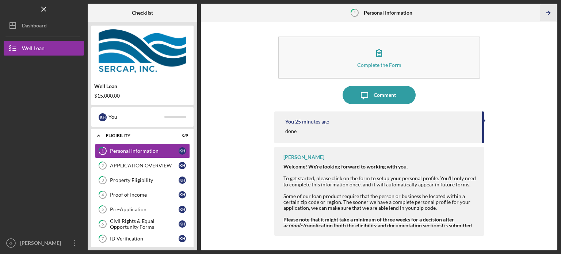
click at [548, 12] on icon "Icon/Table Pagination Arrow" at bounding box center [547, 13] width 16 height 16
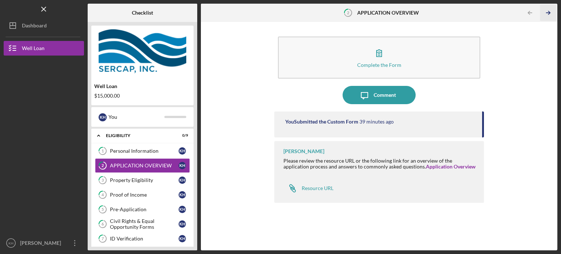
click at [548, 12] on icon "Icon/Table Pagination Arrow" at bounding box center [547, 13] width 16 height 16
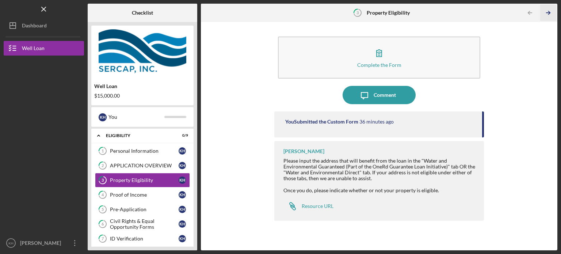
click at [548, 12] on icon "Icon/Table Pagination Arrow" at bounding box center [547, 13] width 16 height 16
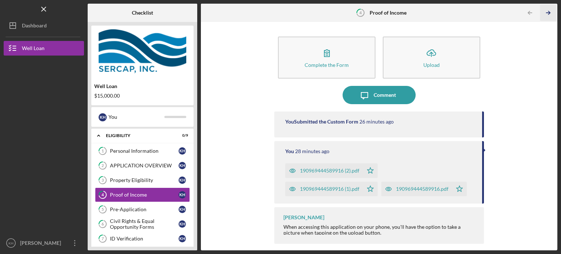
click at [548, 12] on icon "Icon/Table Pagination Arrow" at bounding box center [547, 13] width 16 height 16
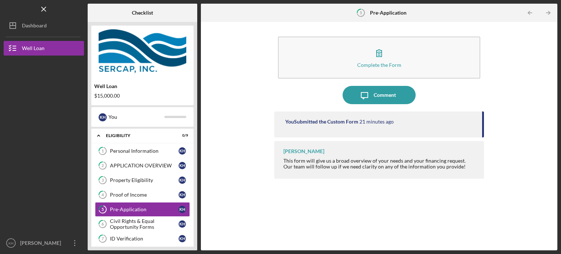
click at [548, 12] on icon "Icon/Table Pagination Arrow" at bounding box center [547, 13] width 16 height 16
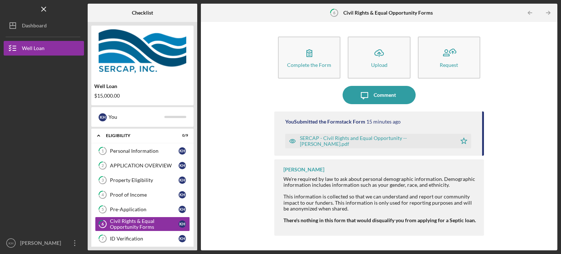
click at [548, 12] on icon "Icon/Table Pagination Arrow" at bounding box center [547, 13] width 16 height 16
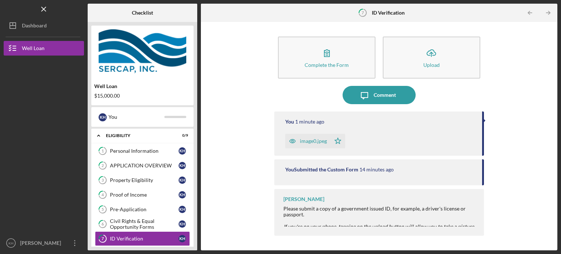
click at [548, 12] on icon "Icon/Table Pagination Arrow" at bounding box center [547, 13] width 16 height 16
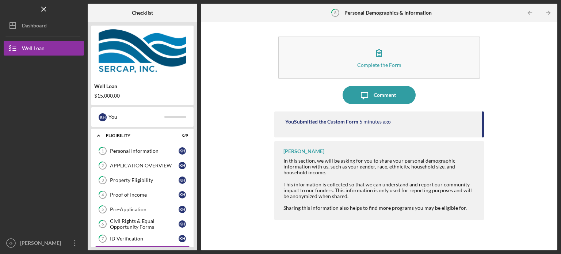
click at [548, 12] on icon "Icon/Table Pagination Arrow" at bounding box center [547, 13] width 16 height 16
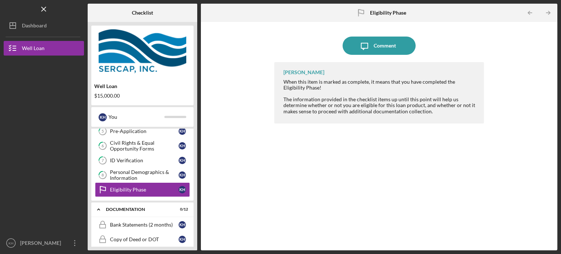
scroll to position [79, 0]
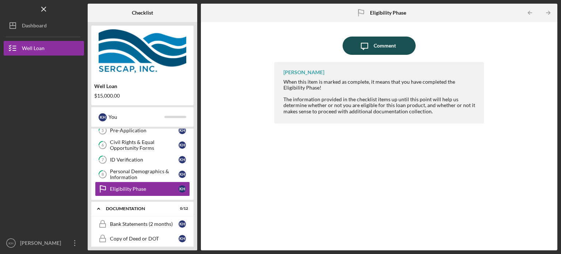
click at [391, 44] on div "Comment" at bounding box center [384, 45] width 22 height 18
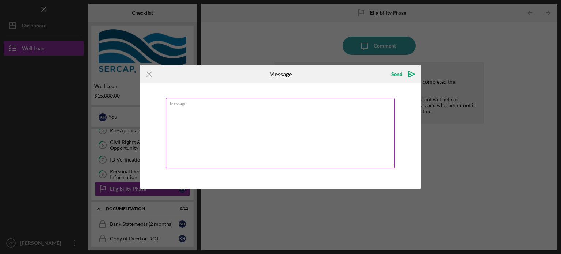
click at [315, 107] on textarea "Message" at bounding box center [280, 133] width 229 height 70
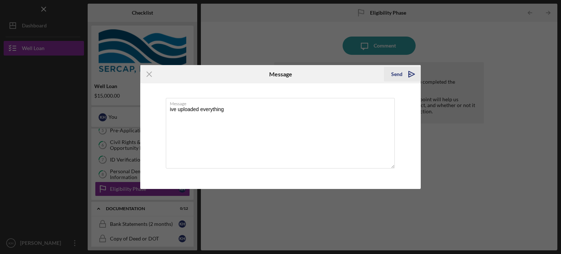
type textarea "ive uploaded everything"
click at [407, 77] on icon "Icon/icon-invite-send" at bounding box center [411, 74] width 18 height 18
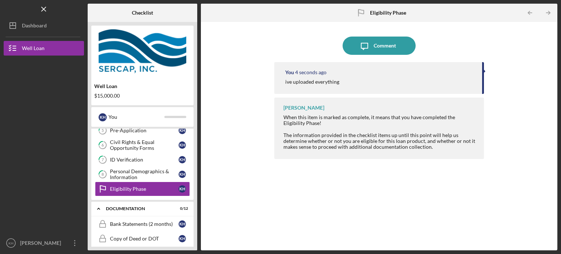
click at [241, 159] on div "Icon/Message Comment You 4 seconds ago ive uploaded everything [PERSON_NAME] Wh…" at bounding box center [378, 136] width 349 height 221
click at [159, 222] on div "Bank Statements (2 months)" at bounding box center [144, 224] width 69 height 6
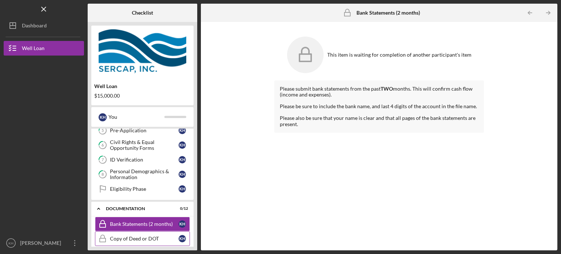
click at [155, 237] on div "Copy of Deed or DOT" at bounding box center [144, 238] width 69 height 6
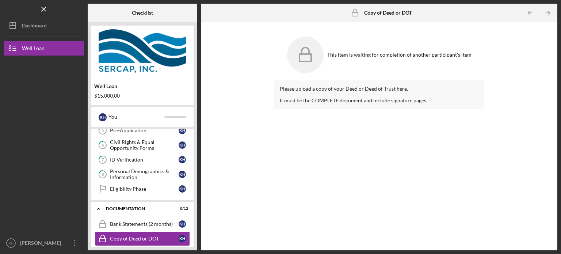
click at [219, 153] on div "This item is waiting for completion of another participant's item Please upload…" at bounding box center [378, 136] width 349 height 221
